Goal: Register for event/course

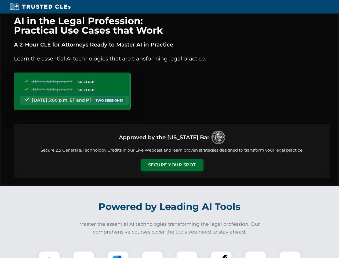
click at [172, 165] on button "Secure Your Spot" at bounding box center [172, 165] width 63 height 12
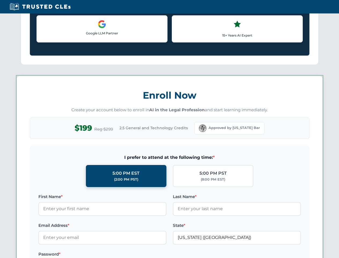
click at [118, 254] on label "Password *" at bounding box center [102, 254] width 128 height 6
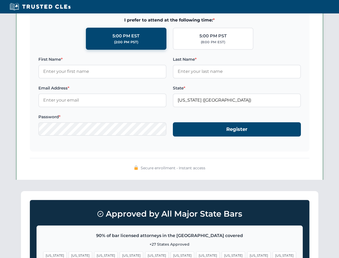
click at [247, 254] on span "[US_STATE]" at bounding box center [258, 255] width 23 height 8
